Goal: Task Accomplishment & Management: Use online tool/utility

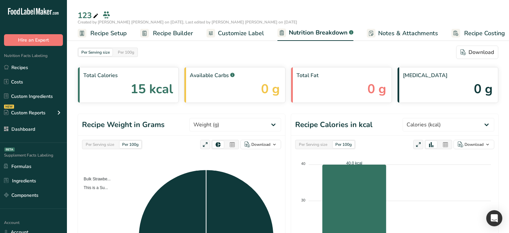
select select "Calories"
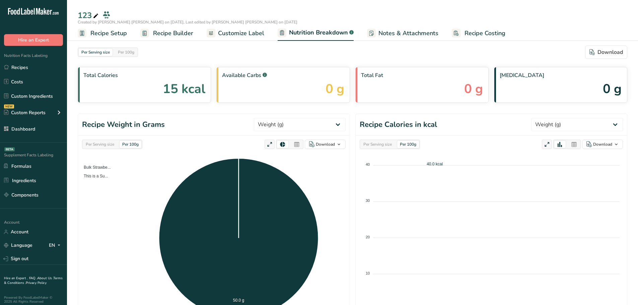
select select "Calories"
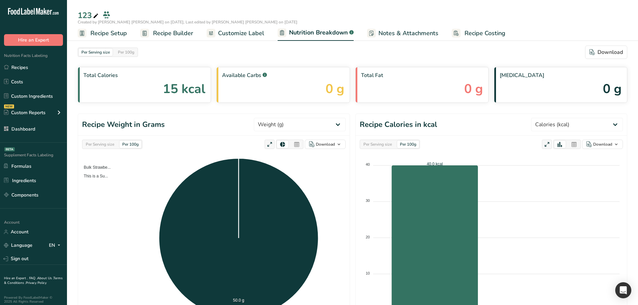
click at [167, 34] on span "Recipe Builder" at bounding box center [173, 33] width 40 height 9
click at [168, 34] on span "Recipe Builder" at bounding box center [173, 33] width 40 height 9
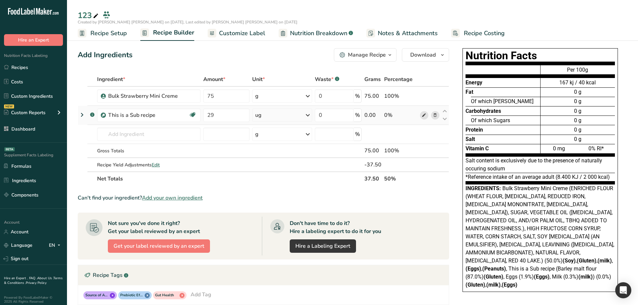
click at [423, 114] on icon at bounding box center [423, 115] width 5 height 7
